Goal: Task Accomplishment & Management: Use online tool/utility

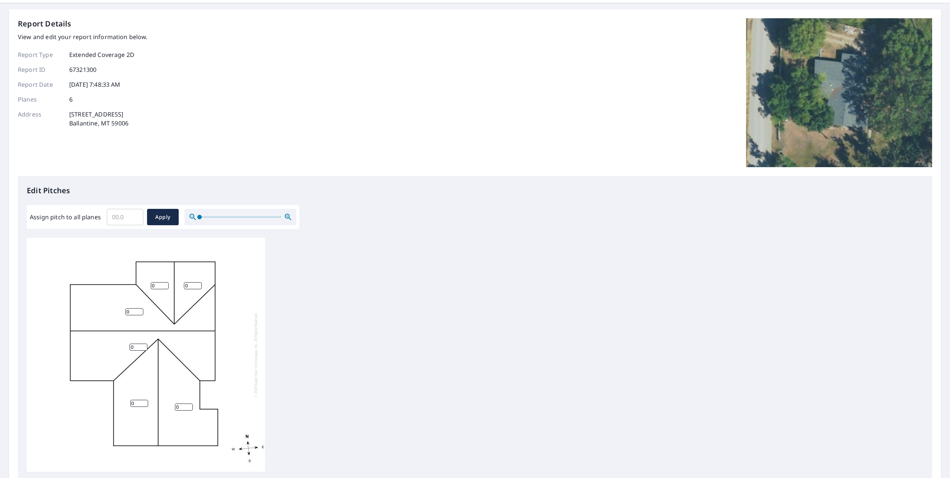
scroll to position [37, 0]
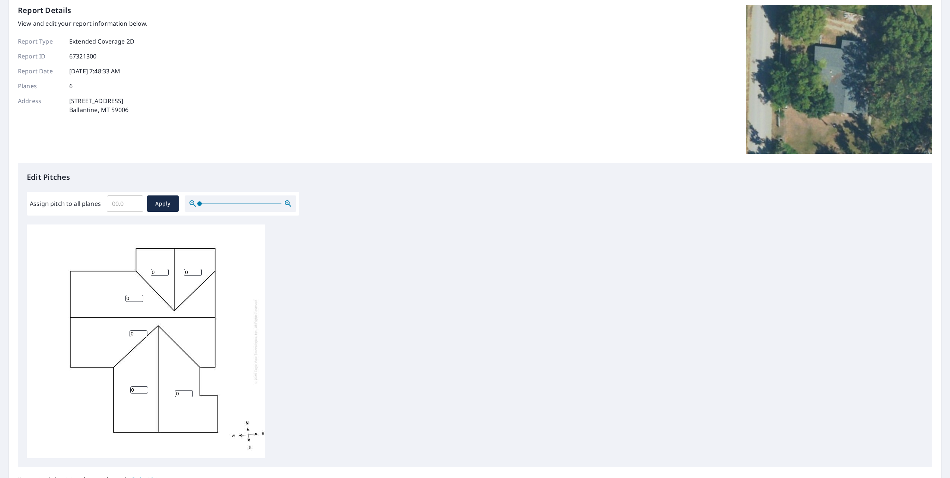
click at [117, 204] on input "Assign pitch to all planes" at bounding box center [125, 203] width 36 height 21
click at [134, 201] on input "0.1" at bounding box center [125, 203] width 36 height 21
click at [134, 201] on input "0.2" at bounding box center [125, 203] width 36 height 21
type input "0"
click at [392, 207] on div "Edit Pitches Assign pitch to all planes ​ Apply 0 0 0 0 0 0" at bounding box center [475, 315] width 914 height 304
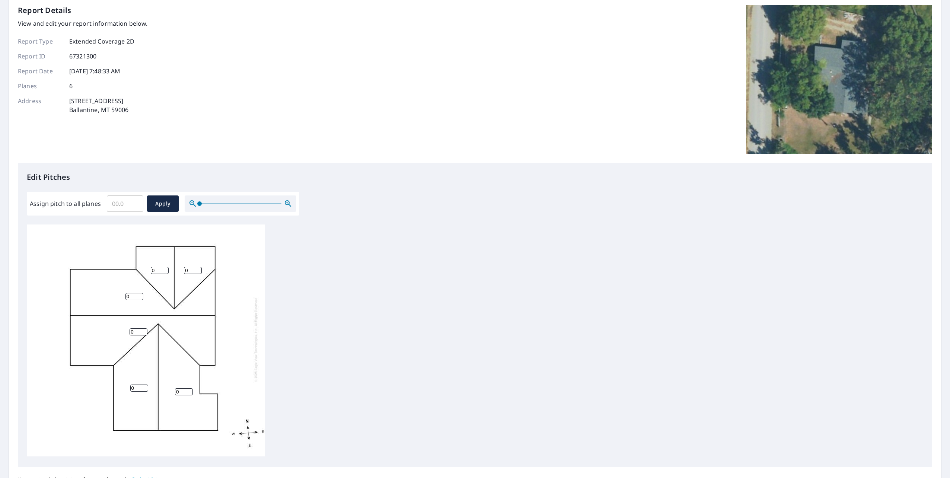
scroll to position [7, 0]
click at [123, 207] on input "Assign pitch to all planes" at bounding box center [125, 203] width 36 height 21
type input "5"
click at [156, 206] on span "Apply" at bounding box center [163, 203] width 20 height 9
type input "5"
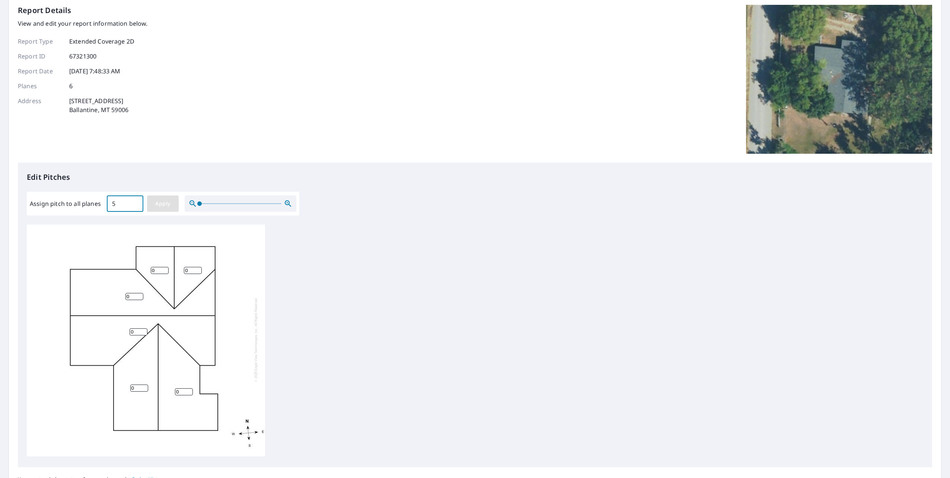
type input "5"
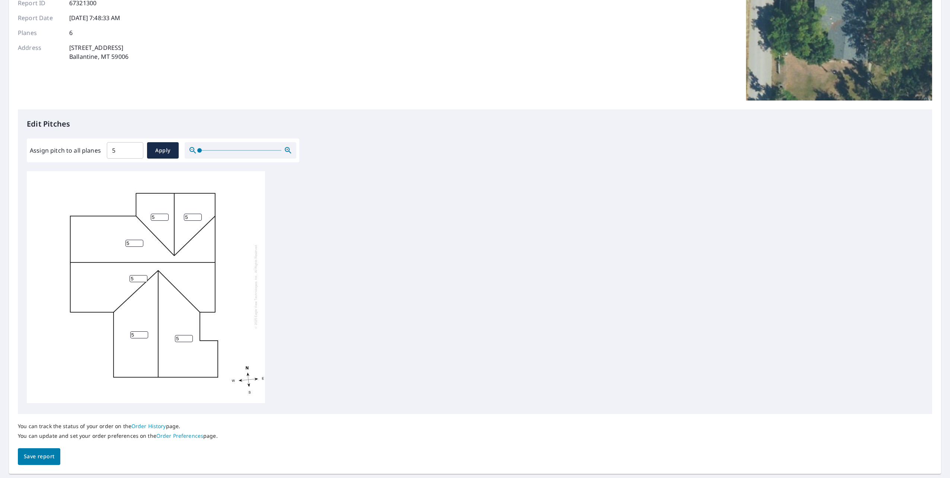
scroll to position [106, 0]
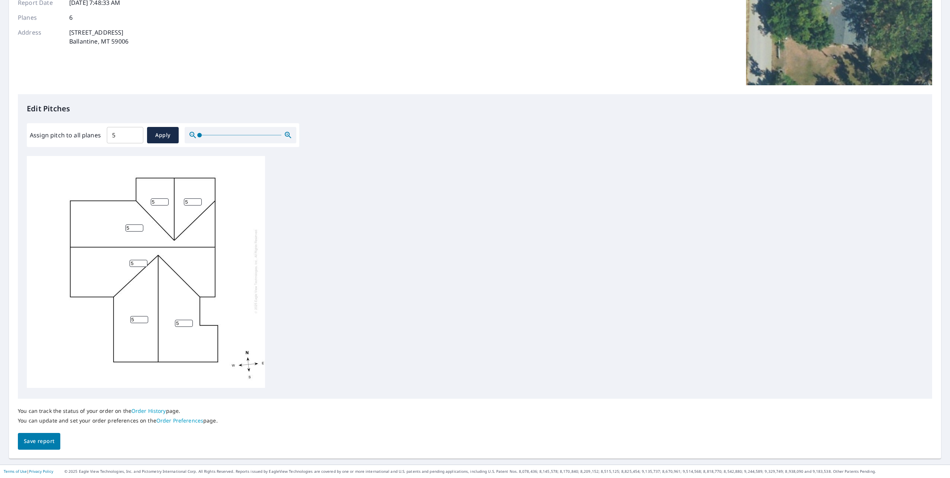
click at [54, 439] on span "Save report" at bounding box center [39, 440] width 31 height 9
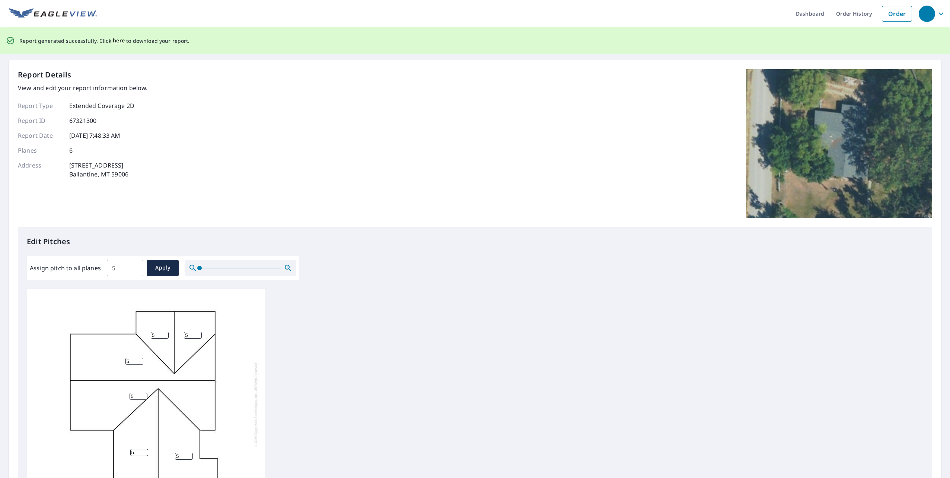
scroll to position [0, 0]
click at [113, 40] on span "here" at bounding box center [119, 40] width 12 height 9
